Goal: Task Accomplishment & Management: Manage account settings

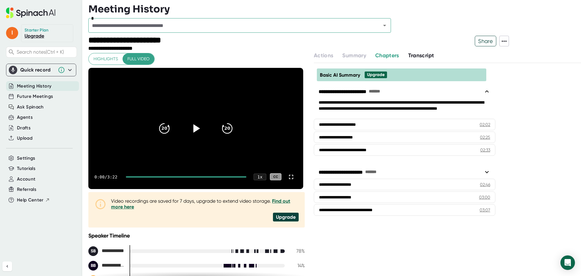
click at [63, 36] on div "Starter Plan Upgrade" at bounding box center [47, 33] width 45 height 11
click at [35, 162] on div "Settings" at bounding box center [42, 158] width 73 height 10
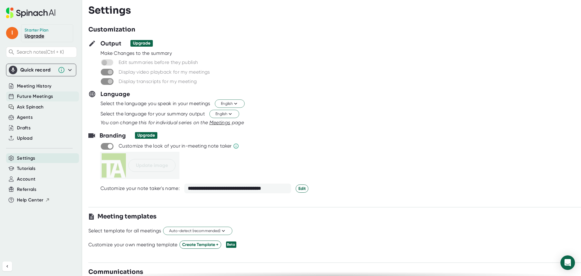
click at [54, 96] on div "Future Meetings" at bounding box center [42, 96] width 73 height 10
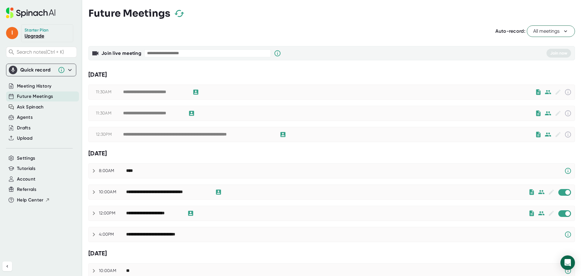
click at [541, 30] on span "All meetings" at bounding box center [551, 31] width 35 height 7
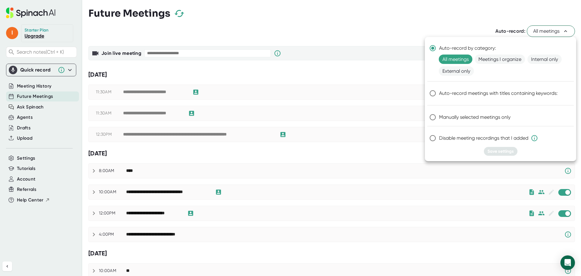
click at [432, 140] on input "Disable meeting recordings that I added" at bounding box center [433, 138] width 13 height 13
radio input "true"
click at [501, 152] on span "Save settings" at bounding box center [501, 151] width 26 height 5
radio input "true"
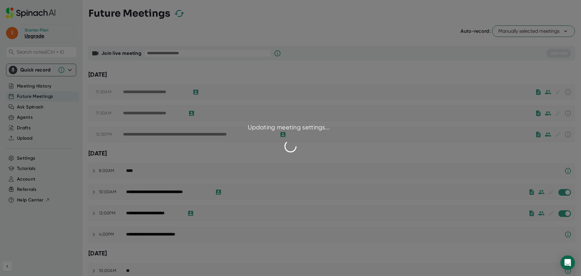
checkbox input "false"
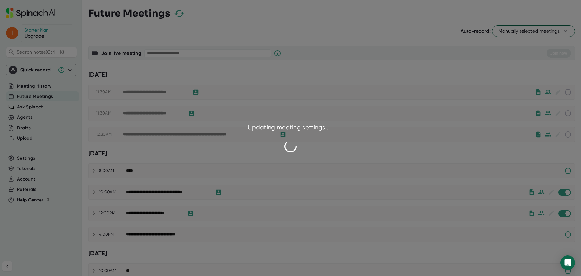
checkbox input "false"
